Goal: Information Seeking & Learning: Learn about a topic

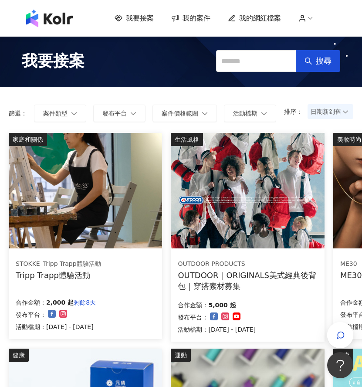
click at [280, 20] on span "我的網紅檔案" at bounding box center [260, 19] width 42 height 10
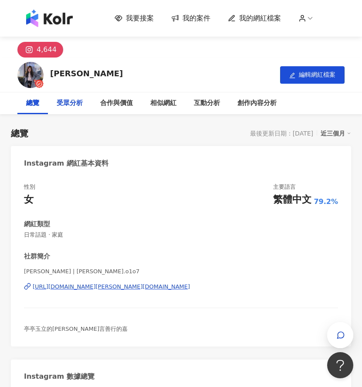
scroll to position [44, 0]
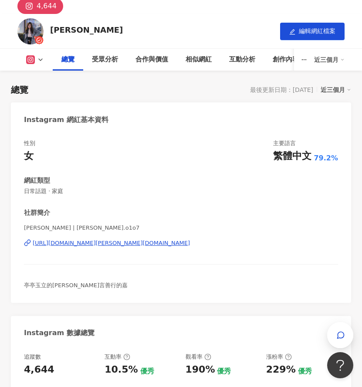
click at [35, 30] on img at bounding box center [30, 31] width 26 height 26
click at [38, 58] on icon at bounding box center [40, 59] width 7 height 7
click at [43, 74] on button "Instagram" at bounding box center [49, 76] width 52 height 12
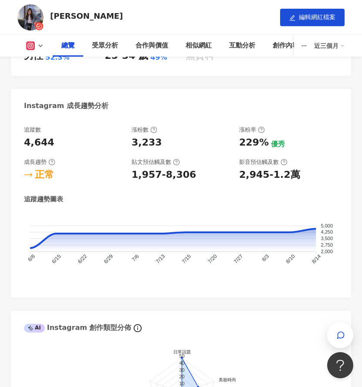
scroll to position [392, 0]
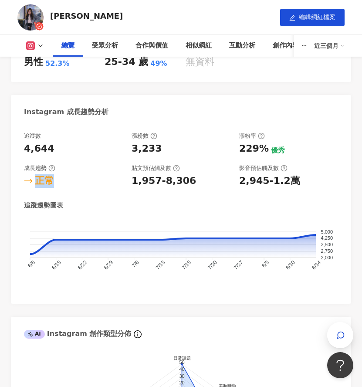
drag, startPoint x: 26, startPoint y: 181, endPoint x: 91, endPoint y: 182, distance: 64.9
click at [91, 182] on div "正常" at bounding box center [73, 181] width 99 height 14
drag, startPoint x: 253, startPoint y: 151, endPoint x: 238, endPoint y: 148, distance: 14.6
click at [238, 148] on div "追蹤數 4,644 漲粉數 3,233 漲粉率 229% 優秀 成長趨勢 正常 貼文預估觸及數 1,957-8,306 影音預估觸及數 2,945-1.2萬" at bounding box center [181, 160] width 314 height 56
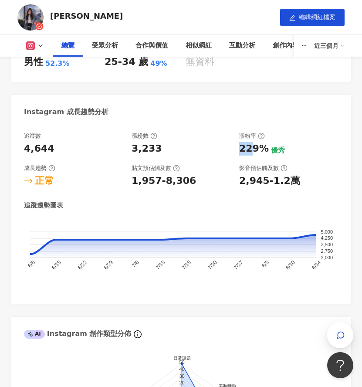
click at [238, 148] on div "追蹤數 4,644 漲粉數 3,233 漲粉率 229% 優秀 成長趨勢 正常 貼文預估觸及數 1,957-8,306 影音預估觸及數 2,945-1.2萬" at bounding box center [181, 160] width 314 height 56
drag, startPoint x: 268, startPoint y: 185, endPoint x: 232, endPoint y: 185, distance: 36.2
click at [232, 185] on div "追蹤數 4,644 漲粉數 3,233 漲粉率 229% 優秀 成長趨勢 正常 貼文預估觸及數 1,957-8,306 影音預估觸及數 2,945-1.2萬" at bounding box center [181, 160] width 314 height 56
drag, startPoint x: 267, startPoint y: 186, endPoint x: 254, endPoint y: 186, distance: 12.6
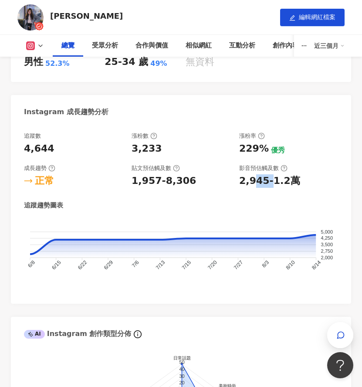
click at [254, 186] on div "2,945-1.2萬" at bounding box center [269, 181] width 61 height 14
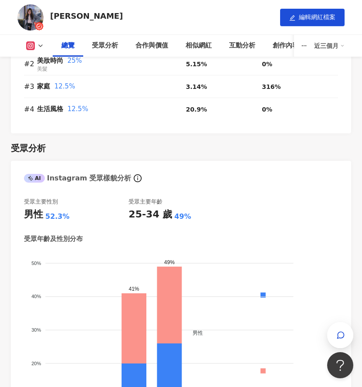
scroll to position [828, 0]
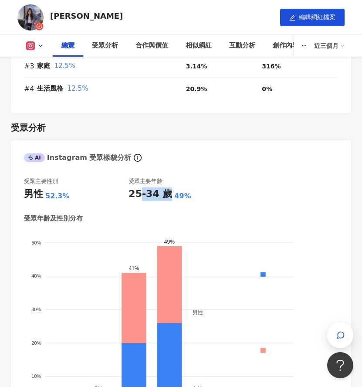
drag, startPoint x: 142, startPoint y: 195, endPoint x: 166, endPoint y: 192, distance: 24.6
click at [166, 192] on div "25-34 歲" at bounding box center [151, 194] width 44 height 14
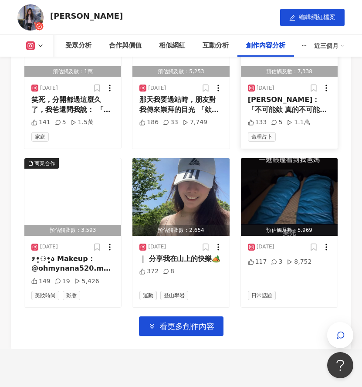
scroll to position [3964, 0]
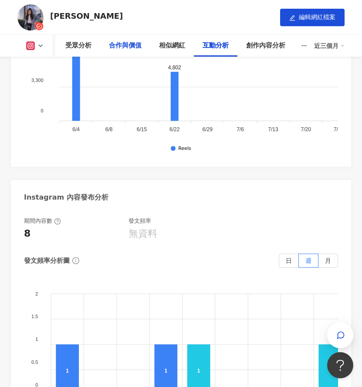
click at [120, 40] on div "合作與價值" at bounding box center [125, 46] width 50 height 22
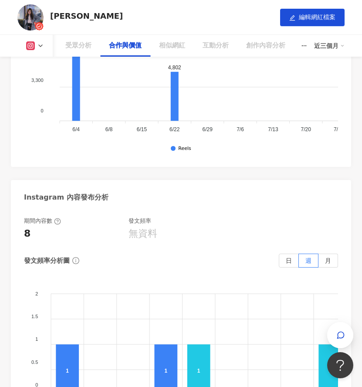
scroll to position [1413, 0]
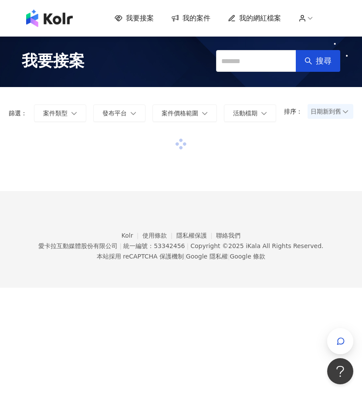
click at [31, 26] on img at bounding box center [49, 18] width 47 height 17
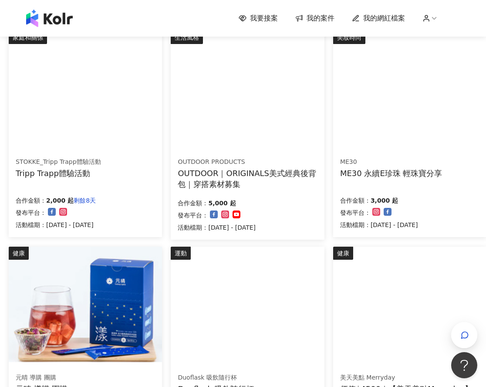
scroll to position [305, 0]
